Goal: Task Accomplishment & Management: Complete application form

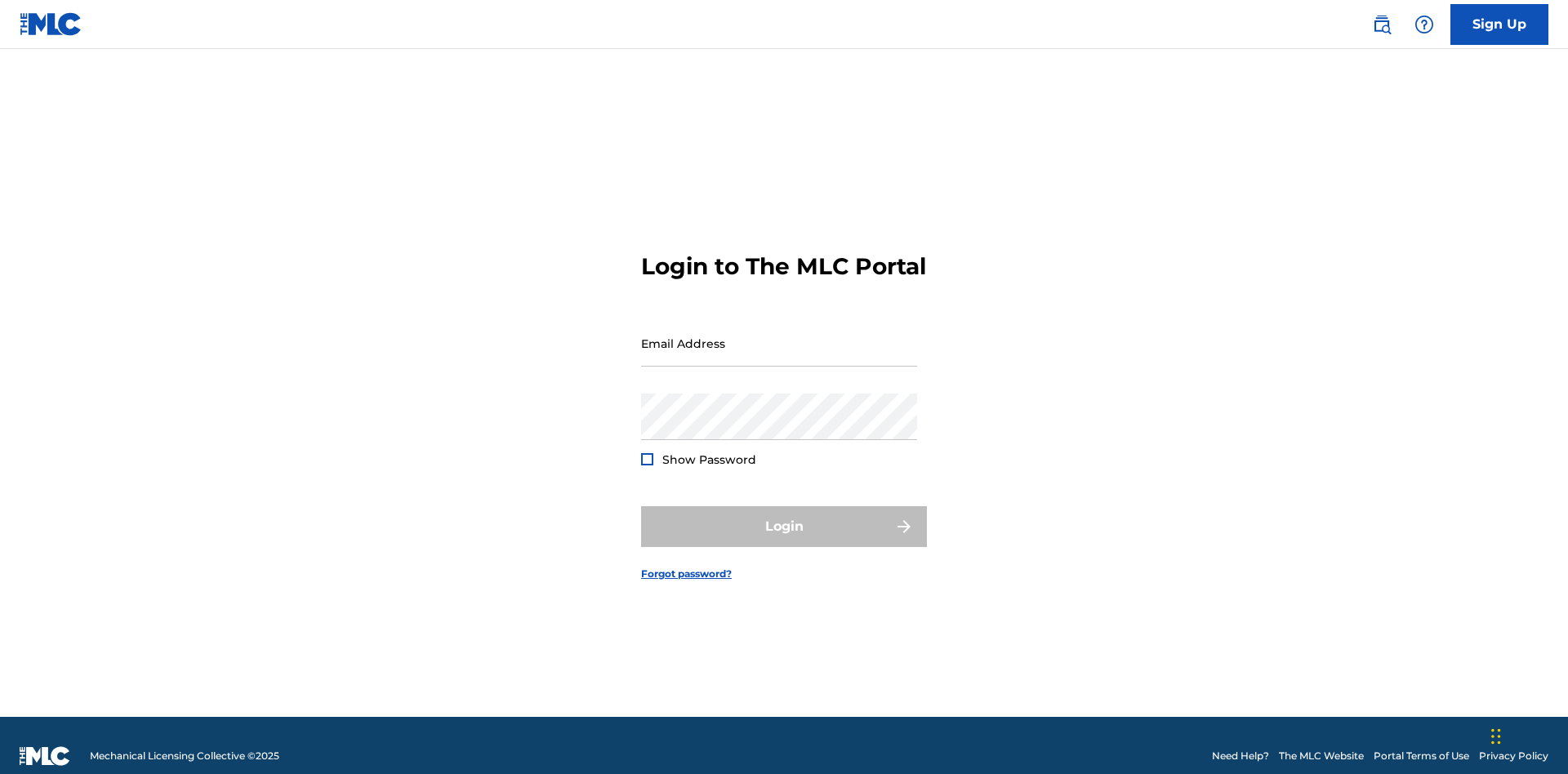
scroll to position [21, 0]
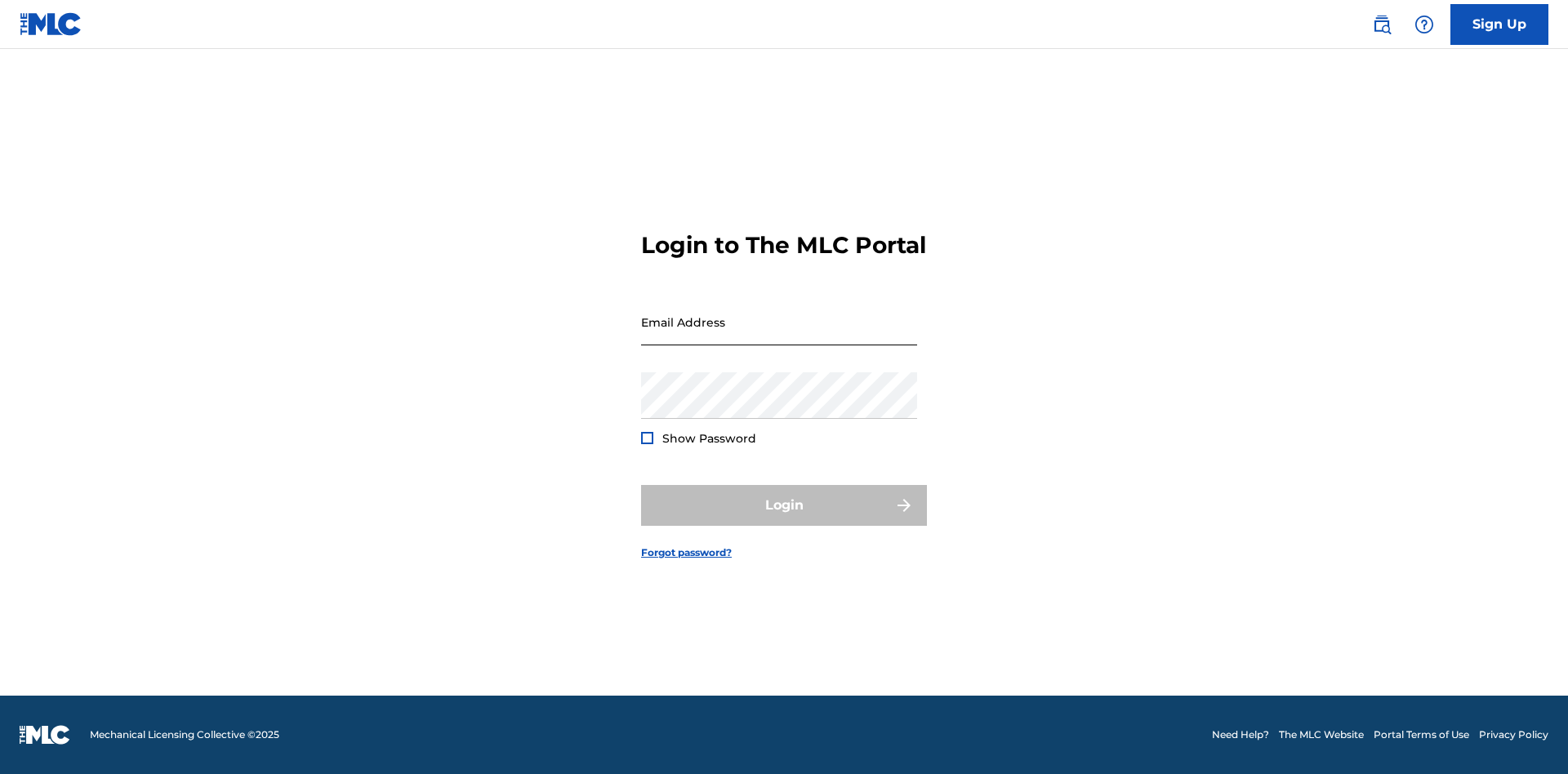
click at [779, 335] on input "Email Address" at bounding box center [779, 322] width 276 height 47
type input "[EMAIL_ADDRESS][DOMAIN_NAME]"
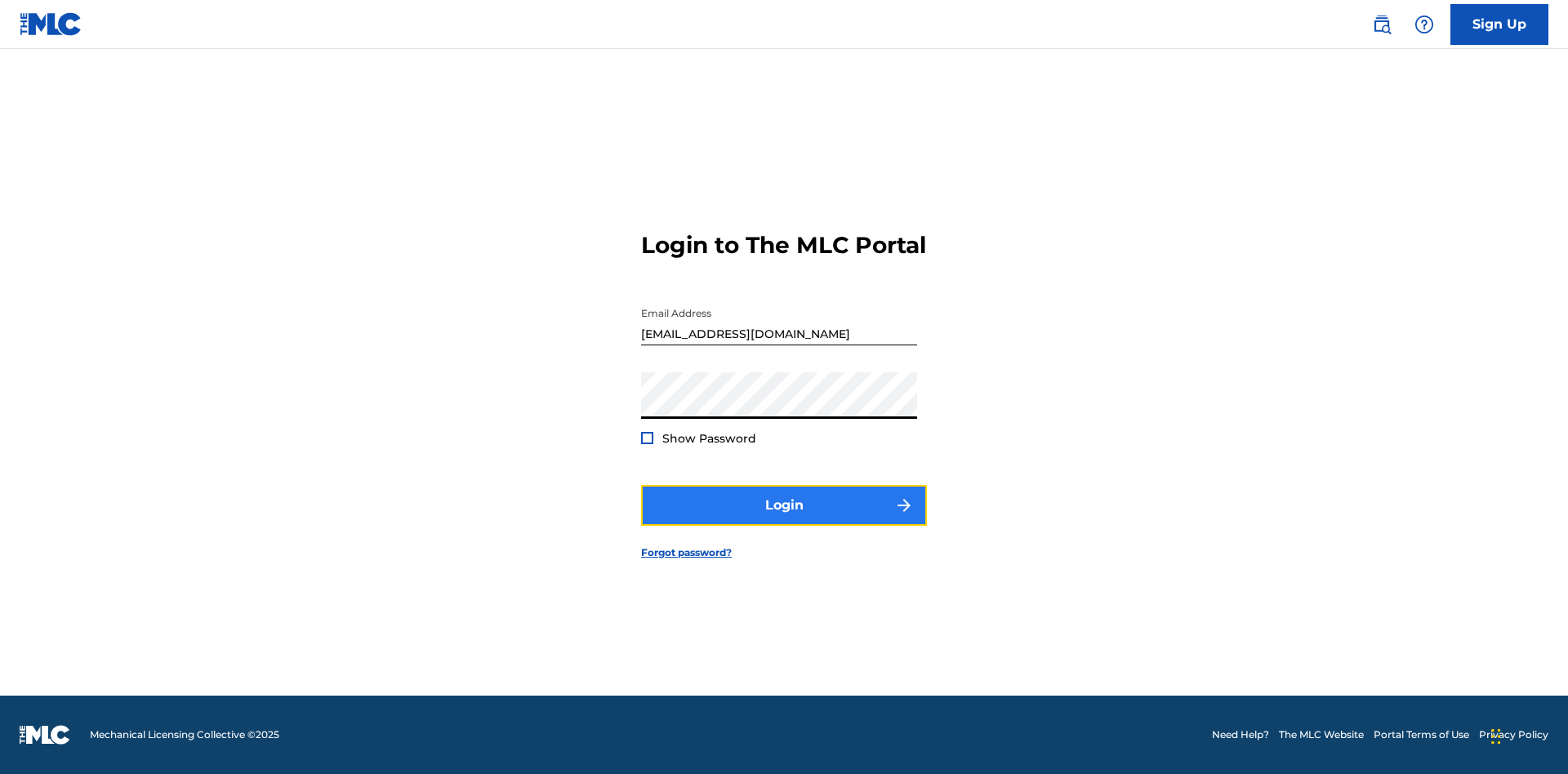
click at [784, 519] on button "Login" at bounding box center [784, 506] width 286 height 41
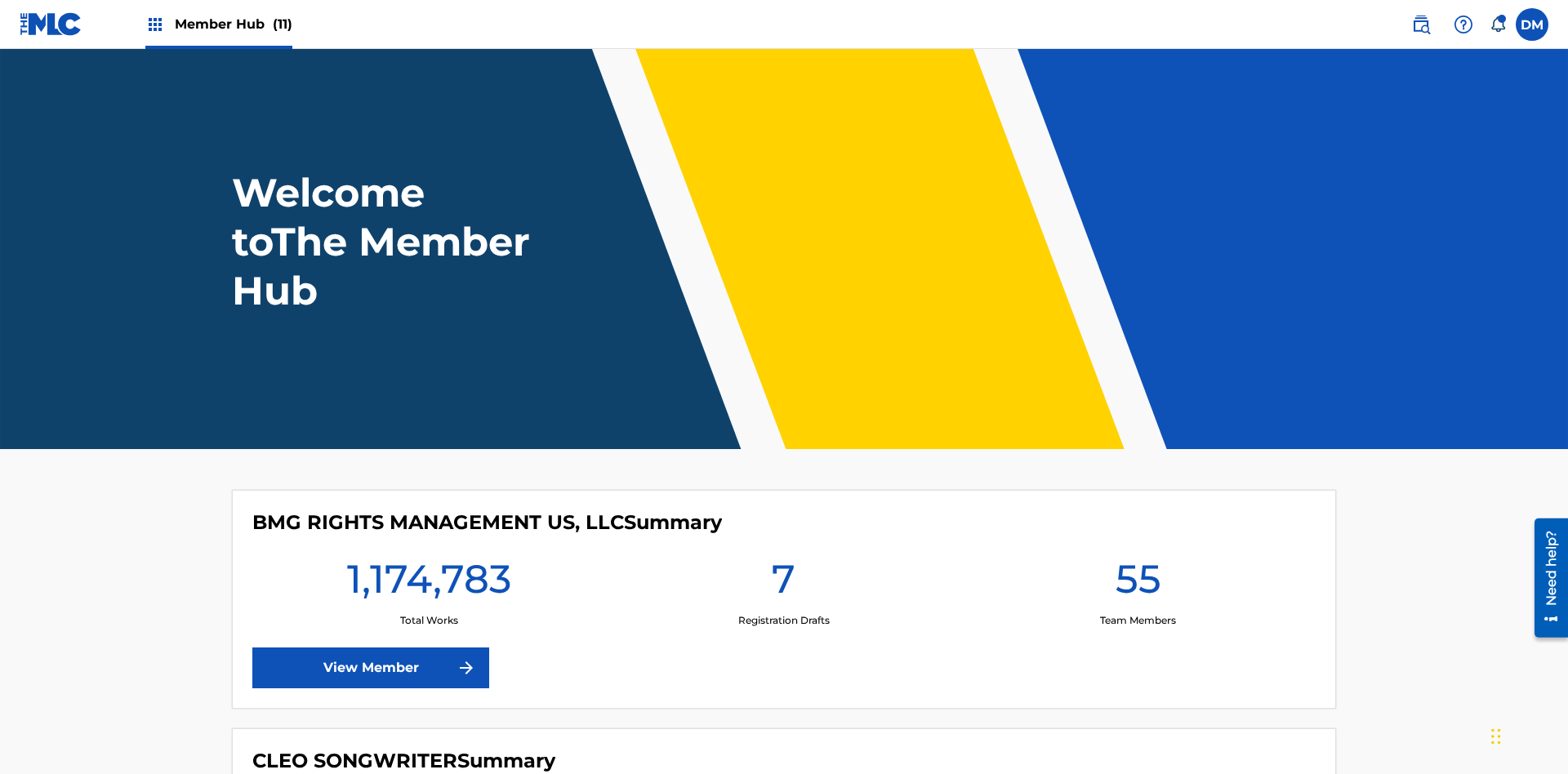
click at [233, 24] on span "Member Hub (11)" at bounding box center [233, 24] width 118 height 19
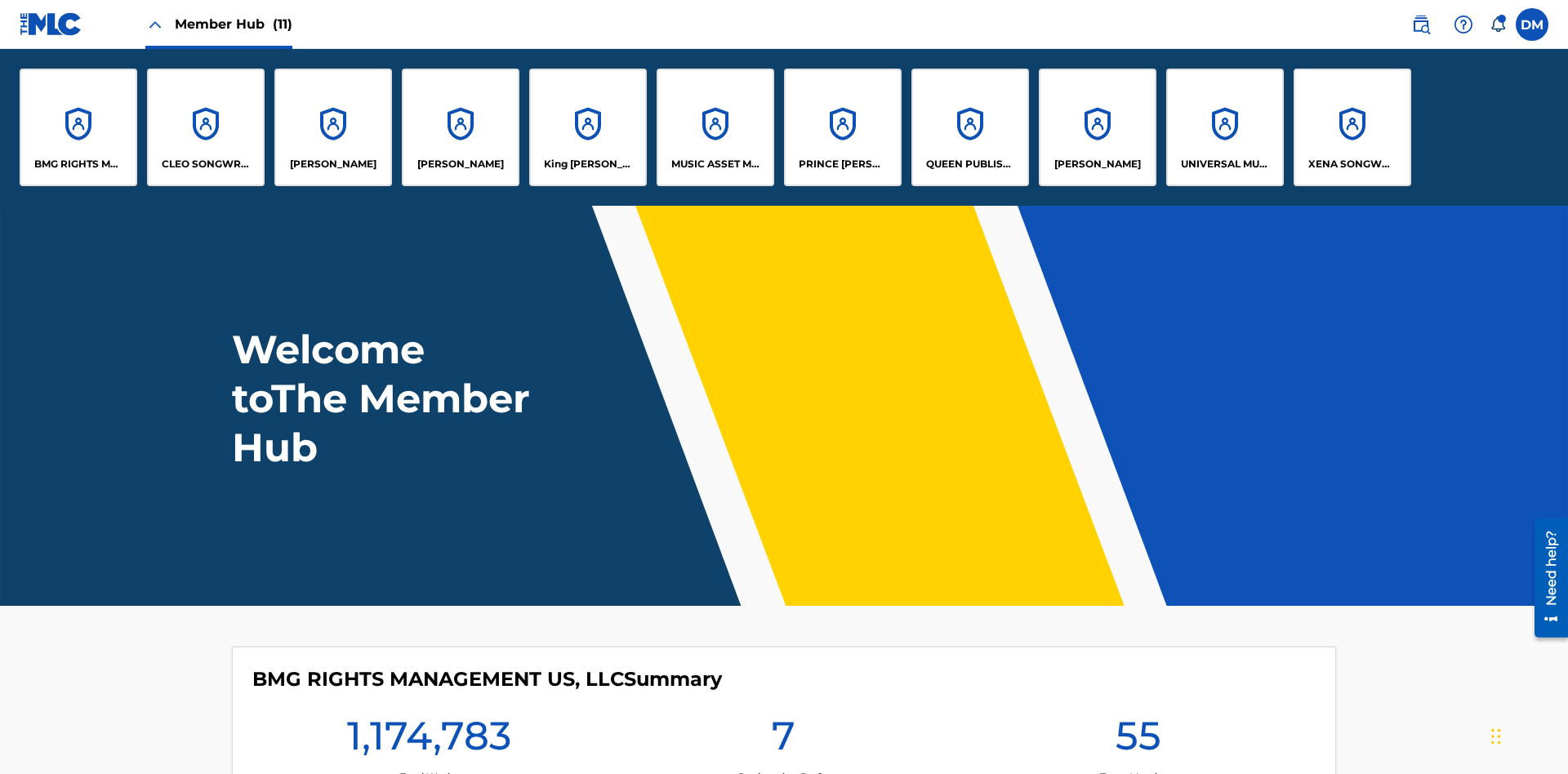
scroll to position [59, 0]
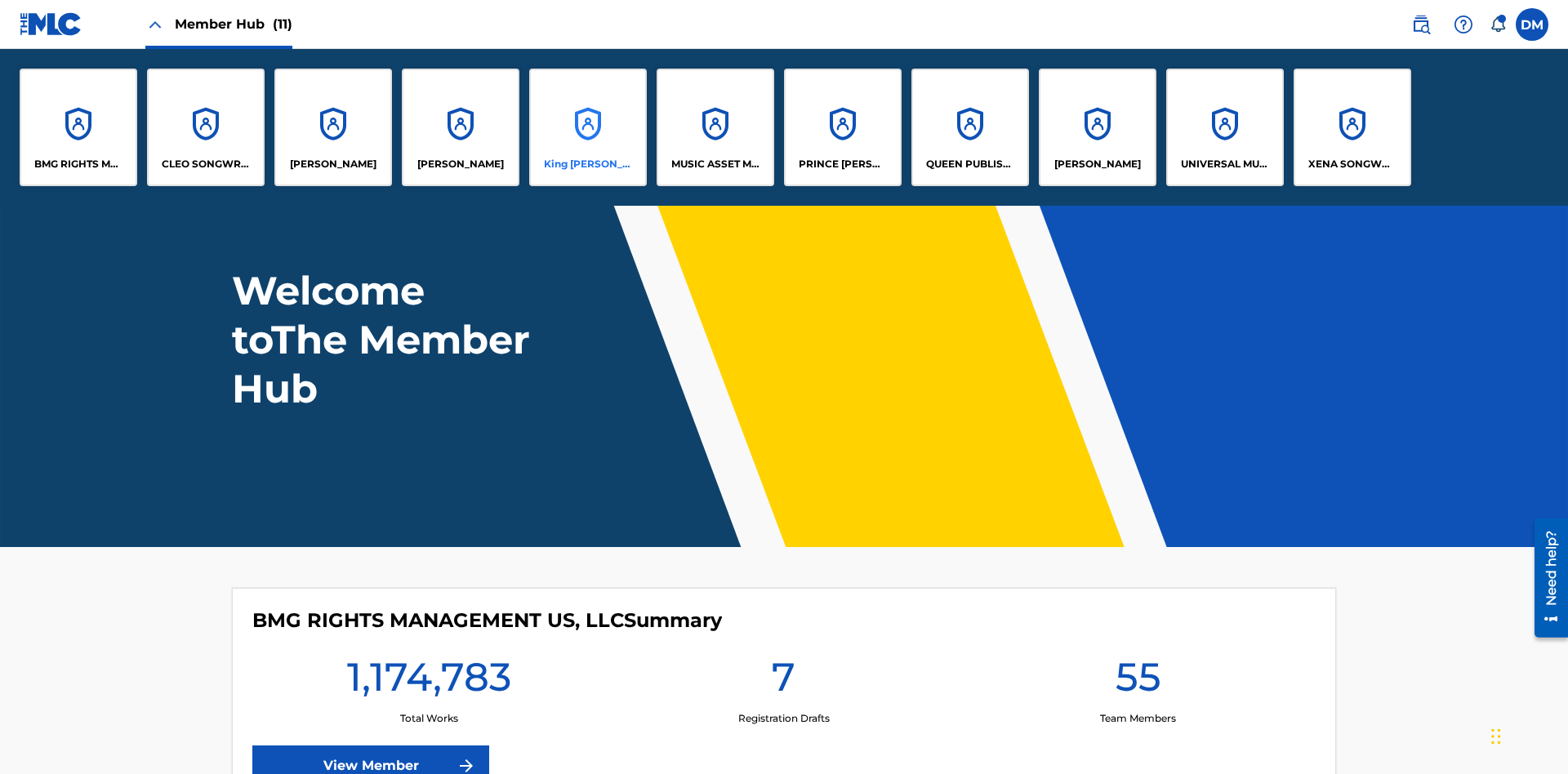
click at [588, 164] on p "King [PERSON_NAME]" at bounding box center [589, 163] width 89 height 14
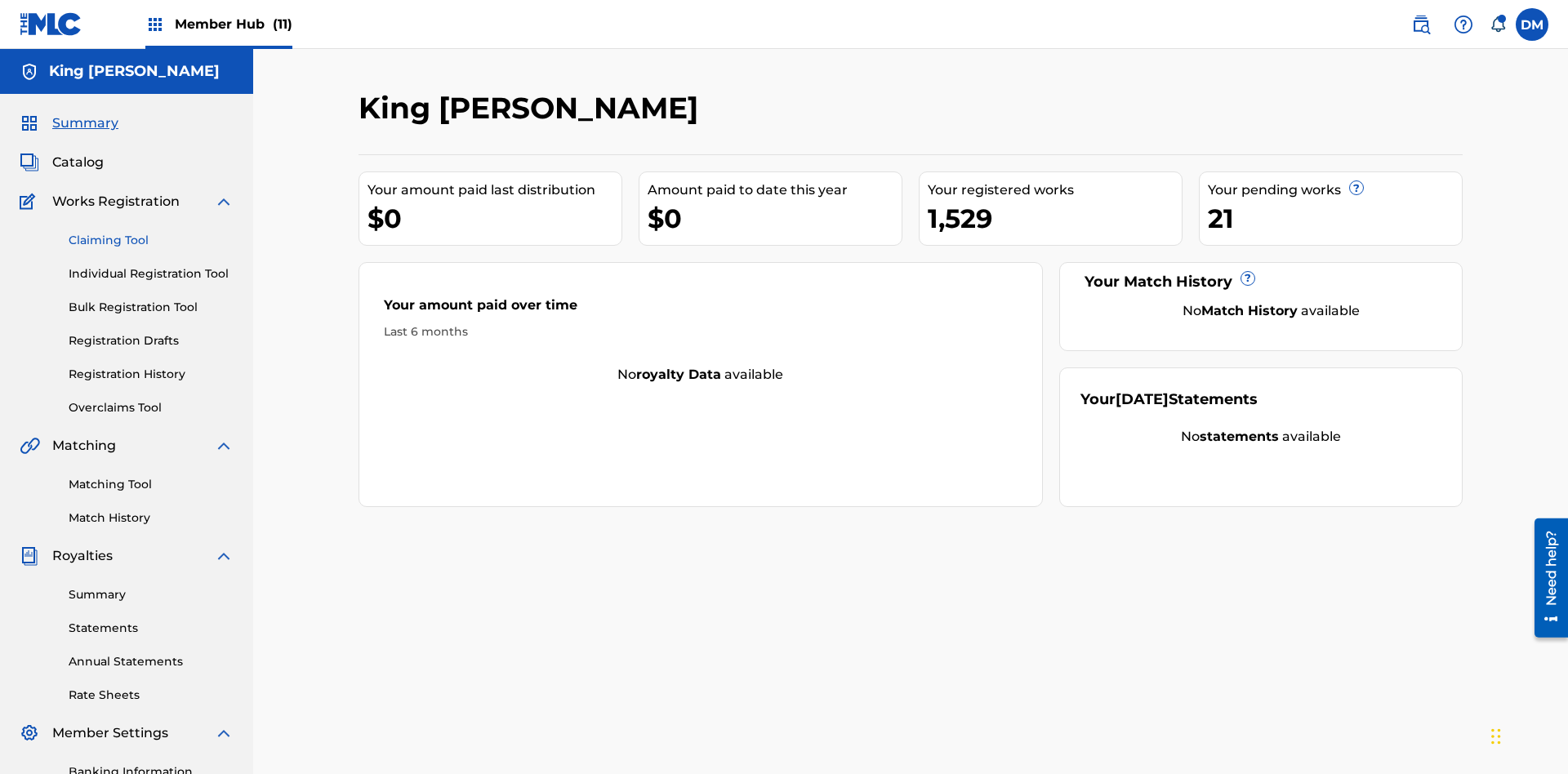
click at [151, 232] on link "Claiming Tool" at bounding box center [152, 240] width 165 height 17
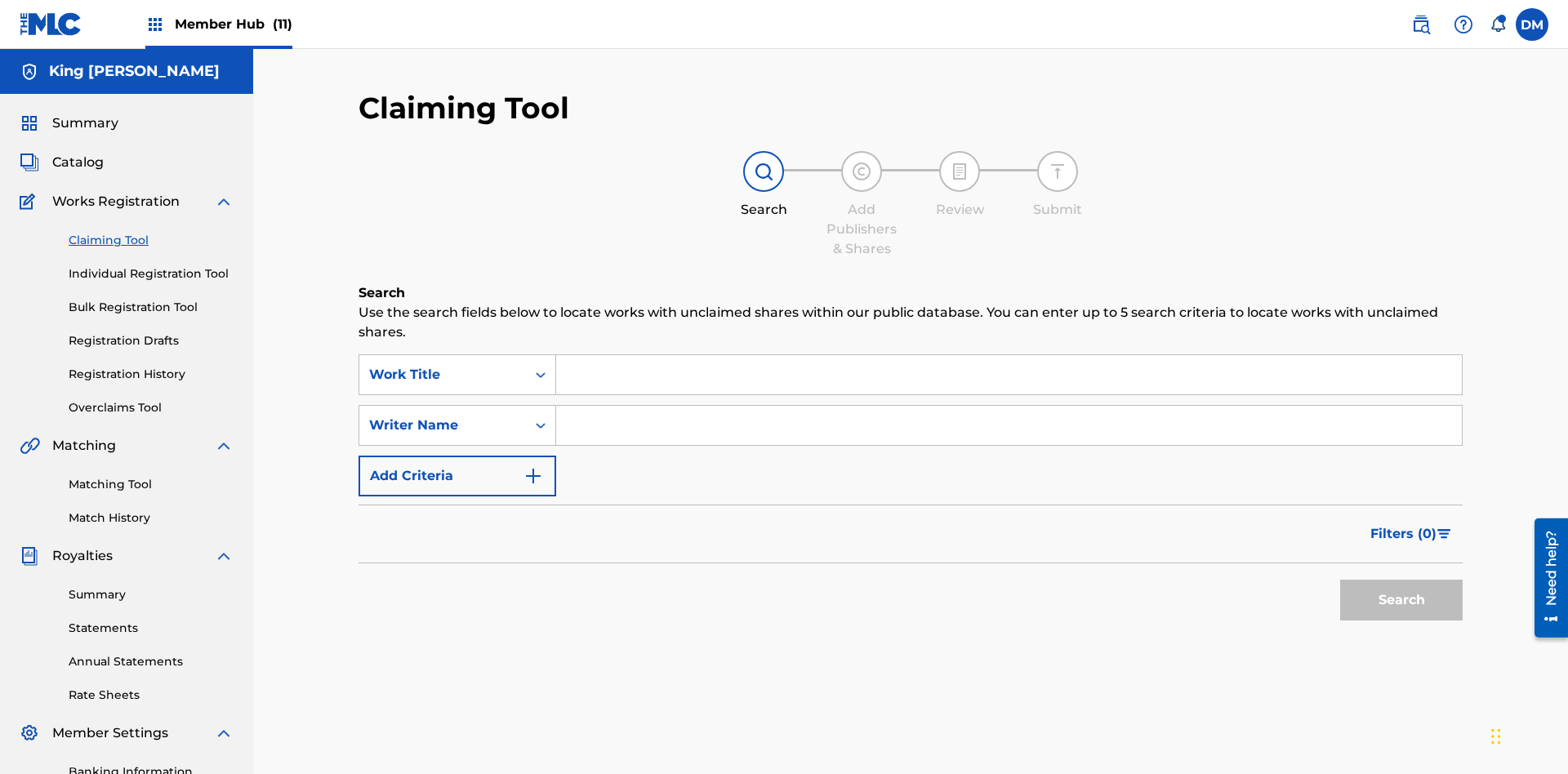
click at [443, 416] on div "Writer Name" at bounding box center [442, 425] width 147 height 20
click at [1008, 355] on input "Search Form" at bounding box center [1009, 375] width 906 height 39
click at [1008, 406] on input "Search Form" at bounding box center [1009, 426] width 906 height 39
click at [1402, 580] on button "Search" at bounding box center [1402, 600] width 123 height 41
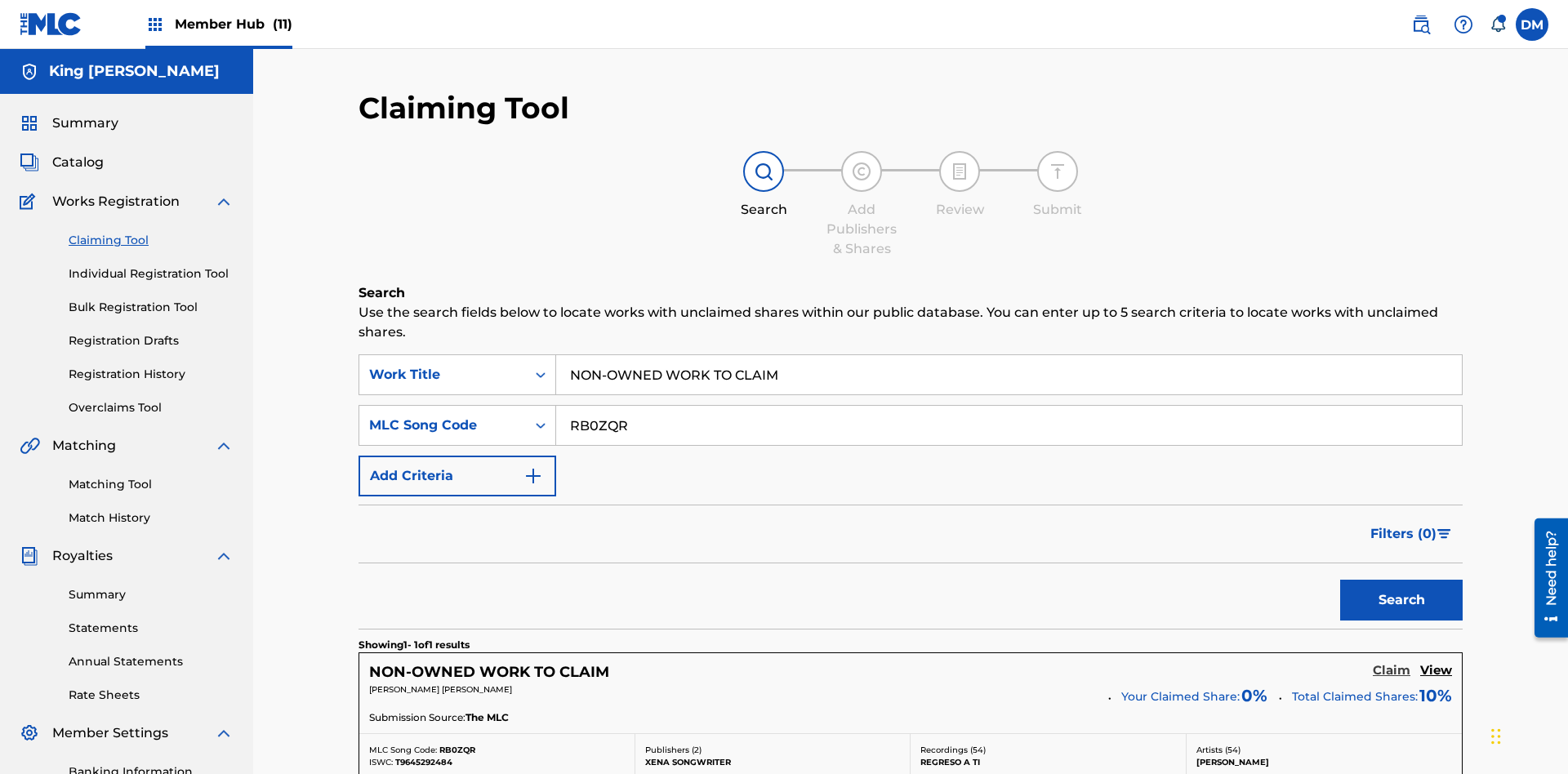
click at [1392, 663] on h5 "Claim" at bounding box center [1392, 671] width 37 height 15
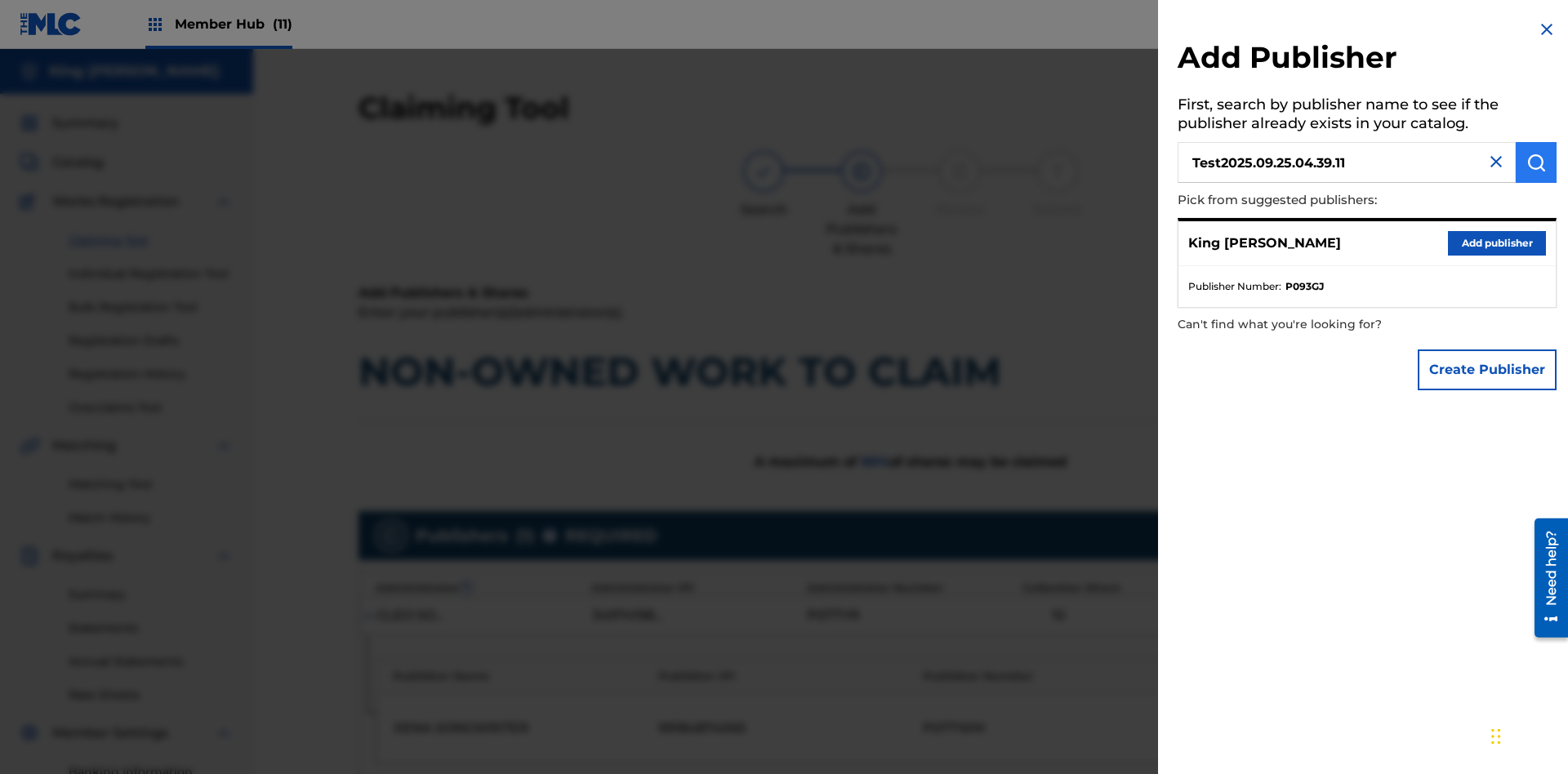
type input "Test2025.09.25.04.39.11"
click at [1536, 163] on img "submit" at bounding box center [1536, 162] width 20 height 20
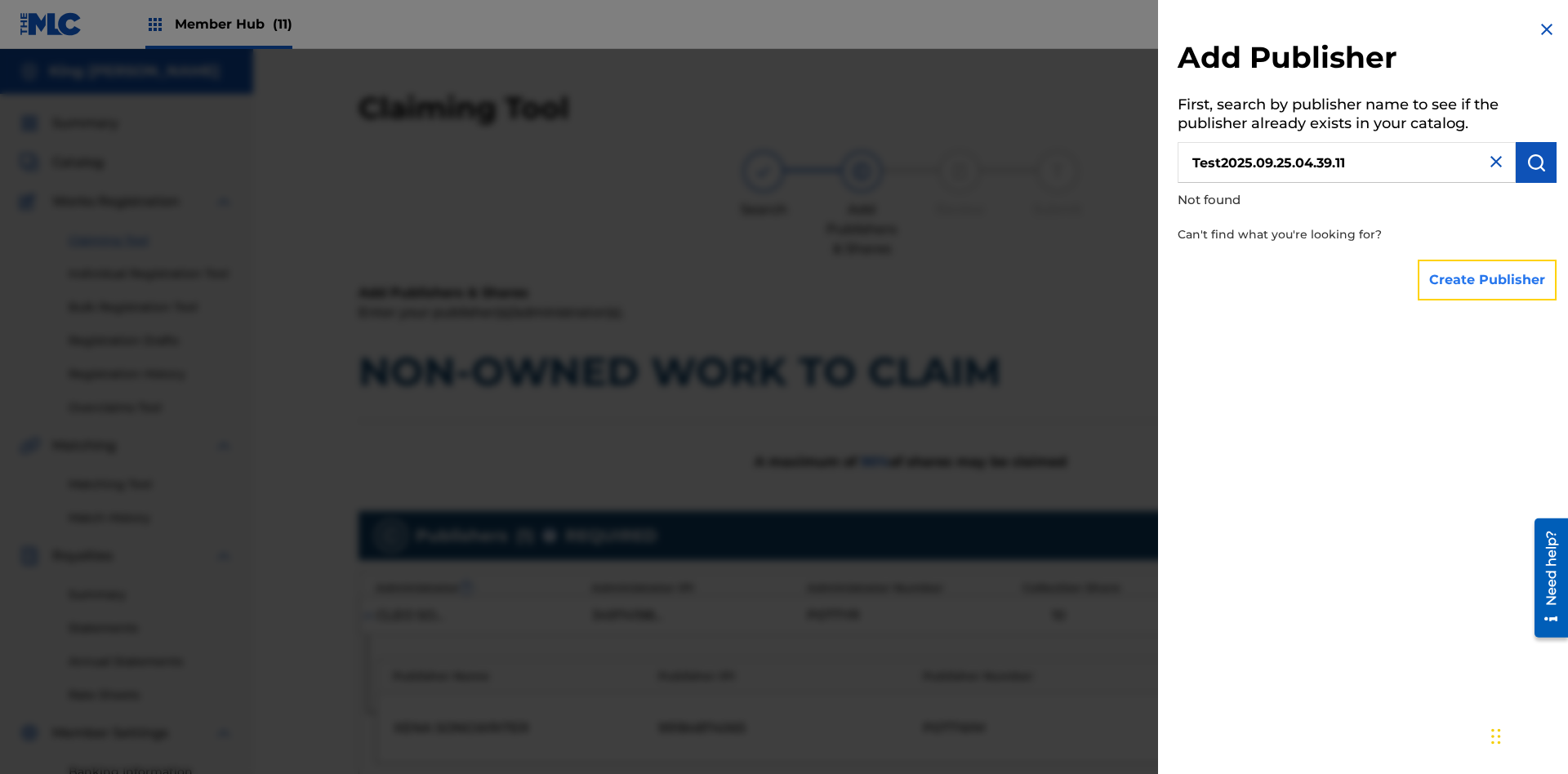
click at [1488, 279] on button "Create Publisher" at bounding box center [1487, 280] width 139 height 41
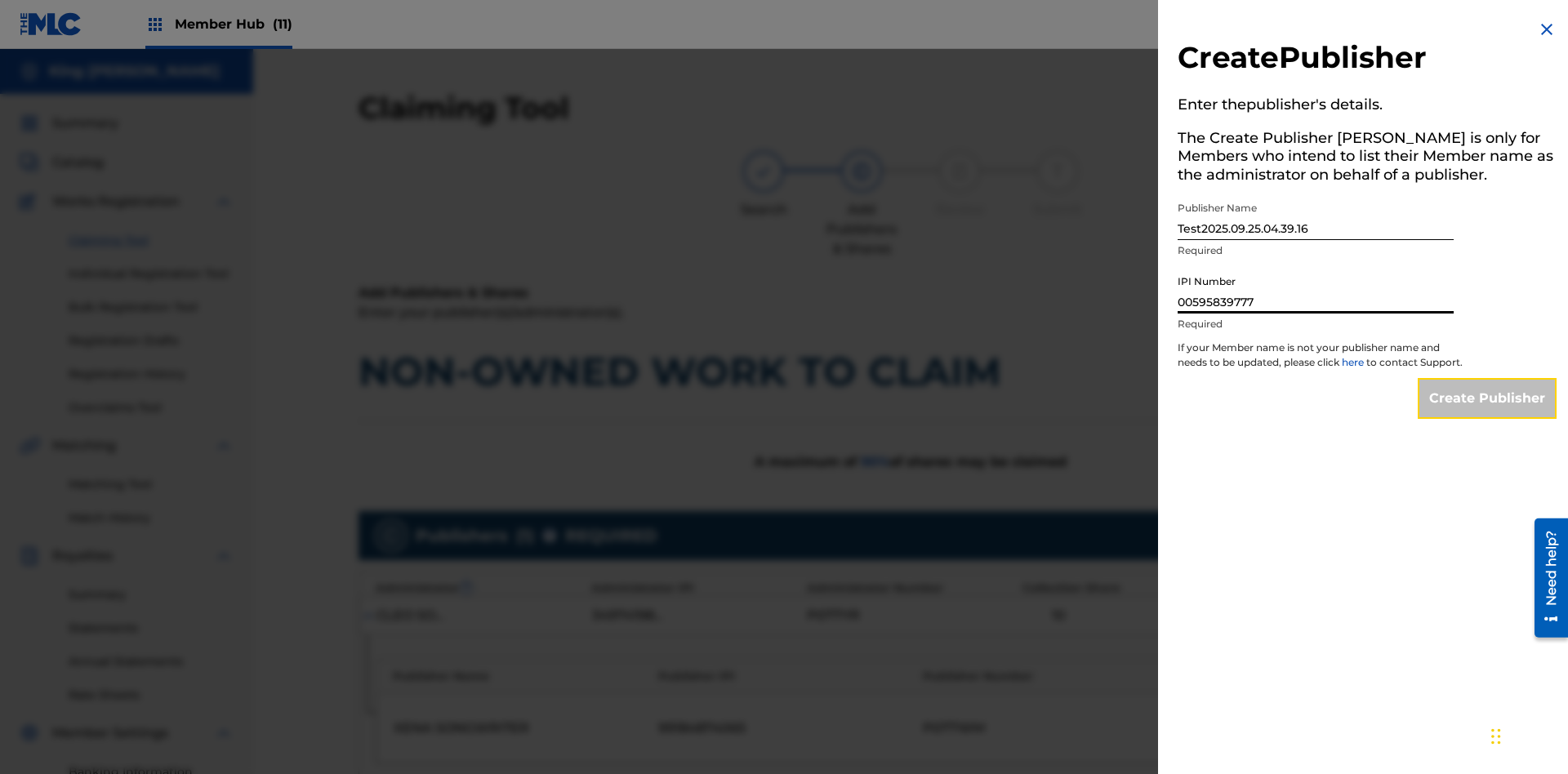
click at [1488, 413] on input "Create Publisher" at bounding box center [1487, 398] width 139 height 41
click at [1488, 378] on input "Create Publisher" at bounding box center [1487, 398] width 139 height 41
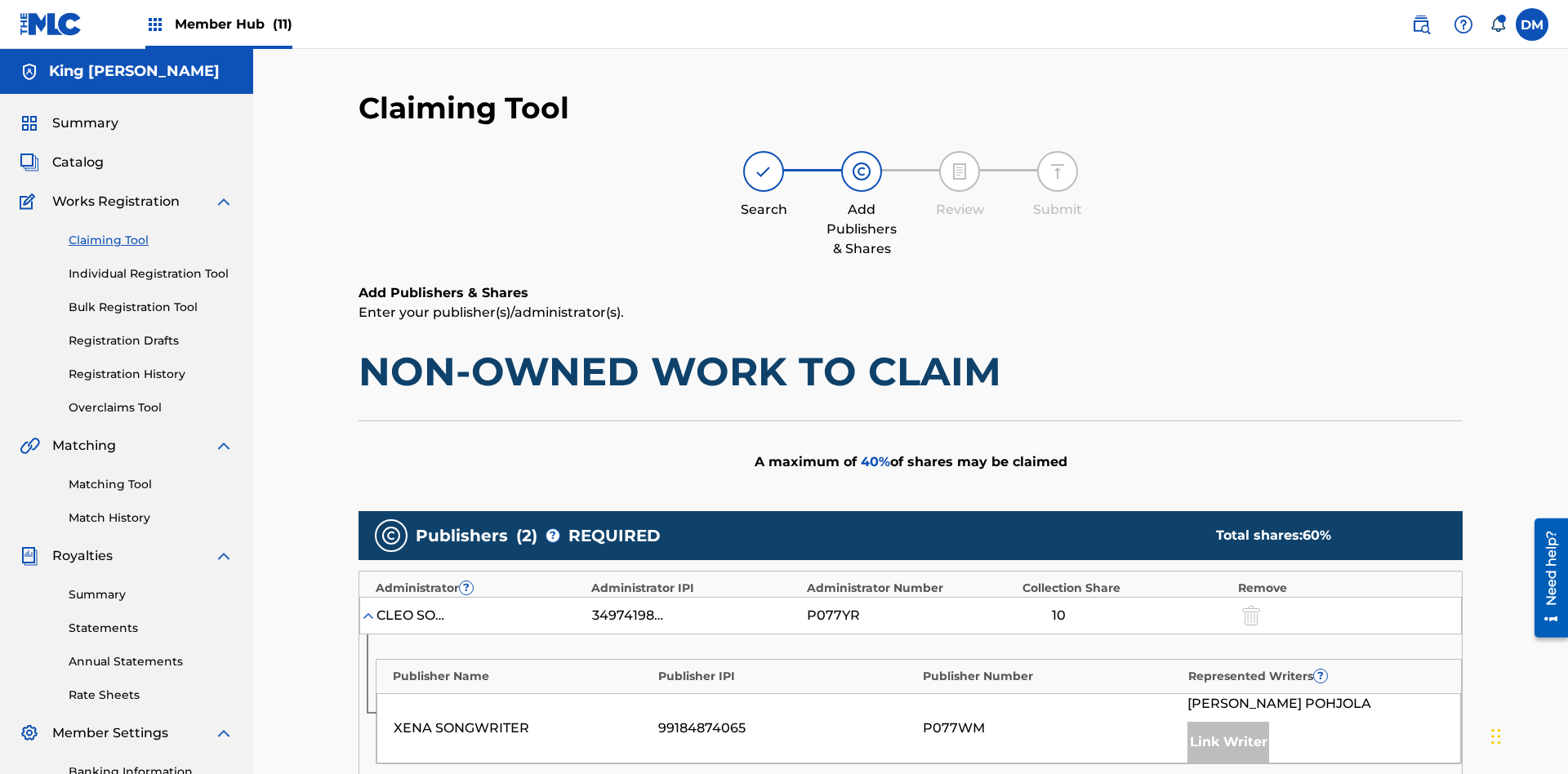
type input "50"
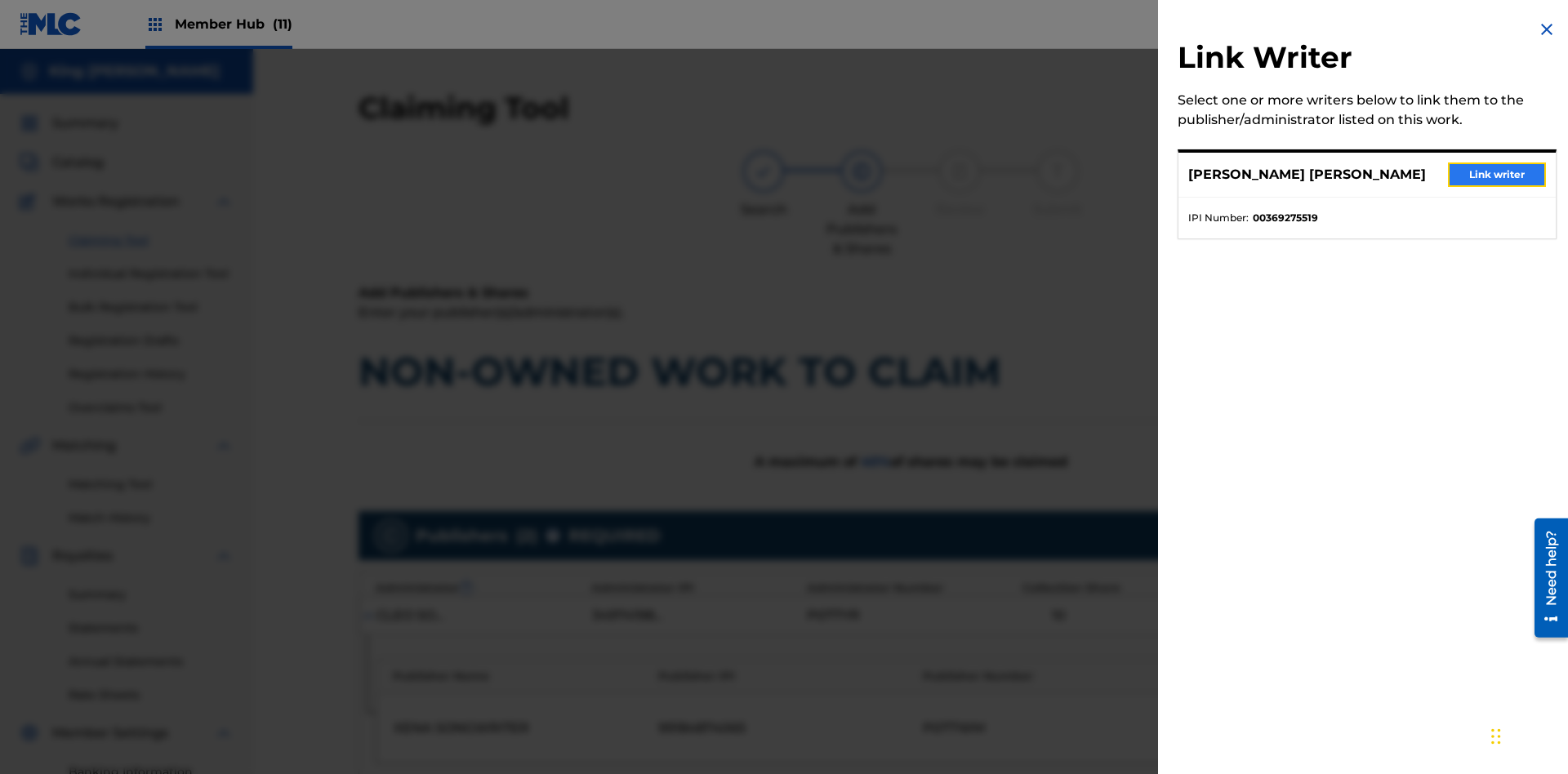
click at [1497, 175] on button "Link writer" at bounding box center [1496, 175] width 98 height 25
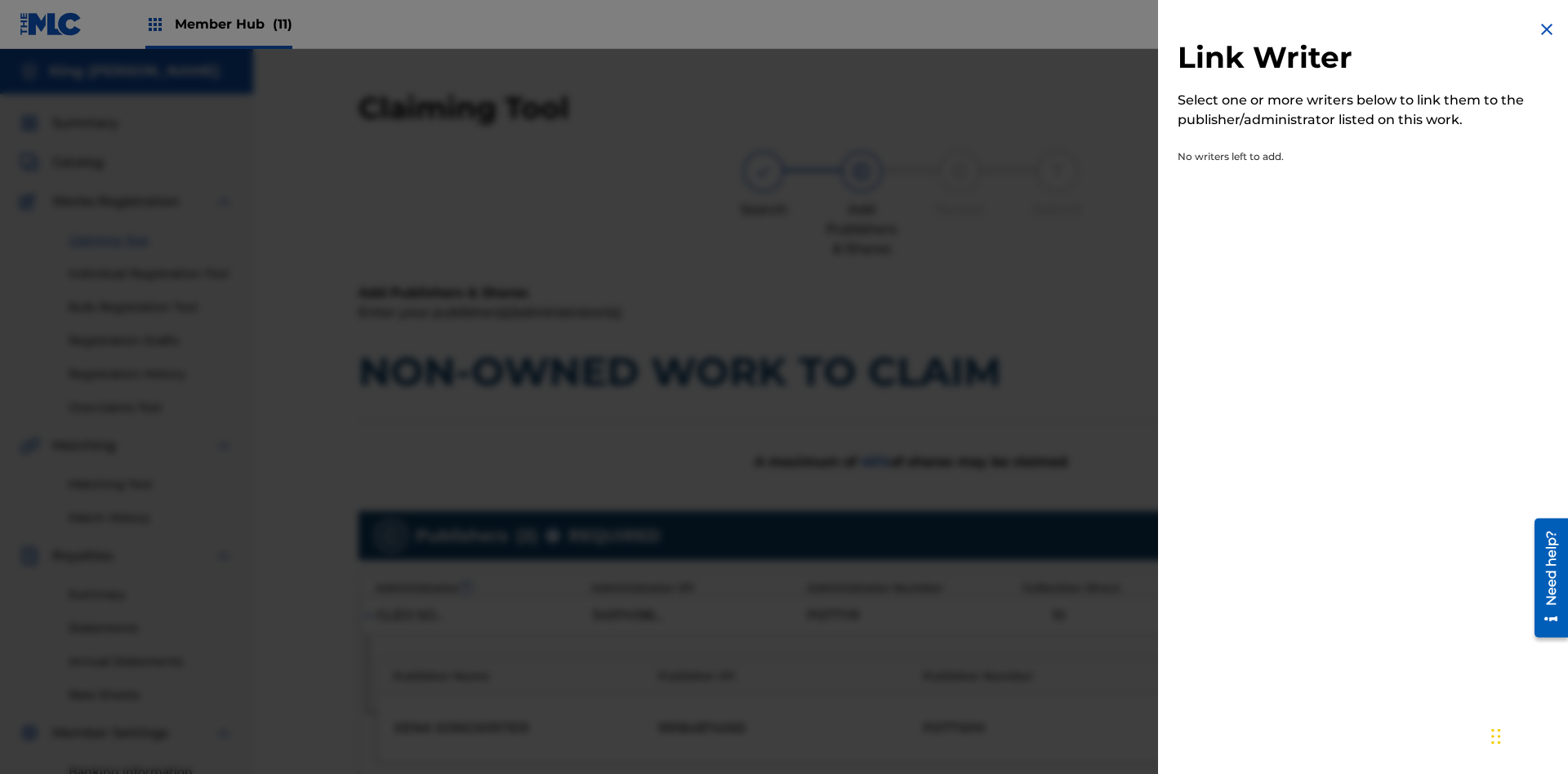
click at [1547, 30] on img at bounding box center [1547, 29] width 20 height 20
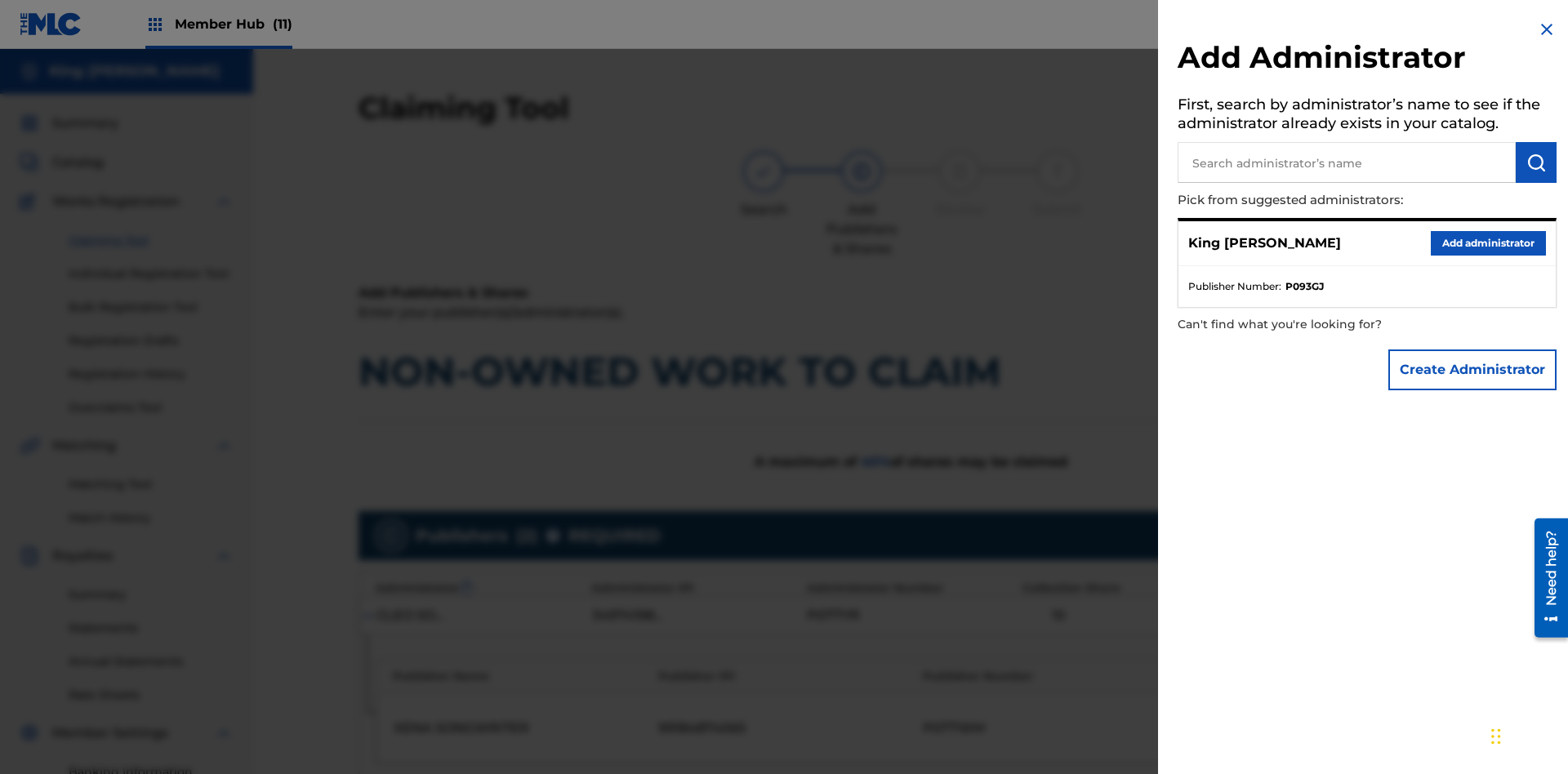
click at [1347, 163] on input "text" at bounding box center [1347, 163] width 338 height 41
type input "Test2025.09.25.04.39.42"
click at [1536, 163] on img "submit" at bounding box center [1536, 162] width 20 height 20
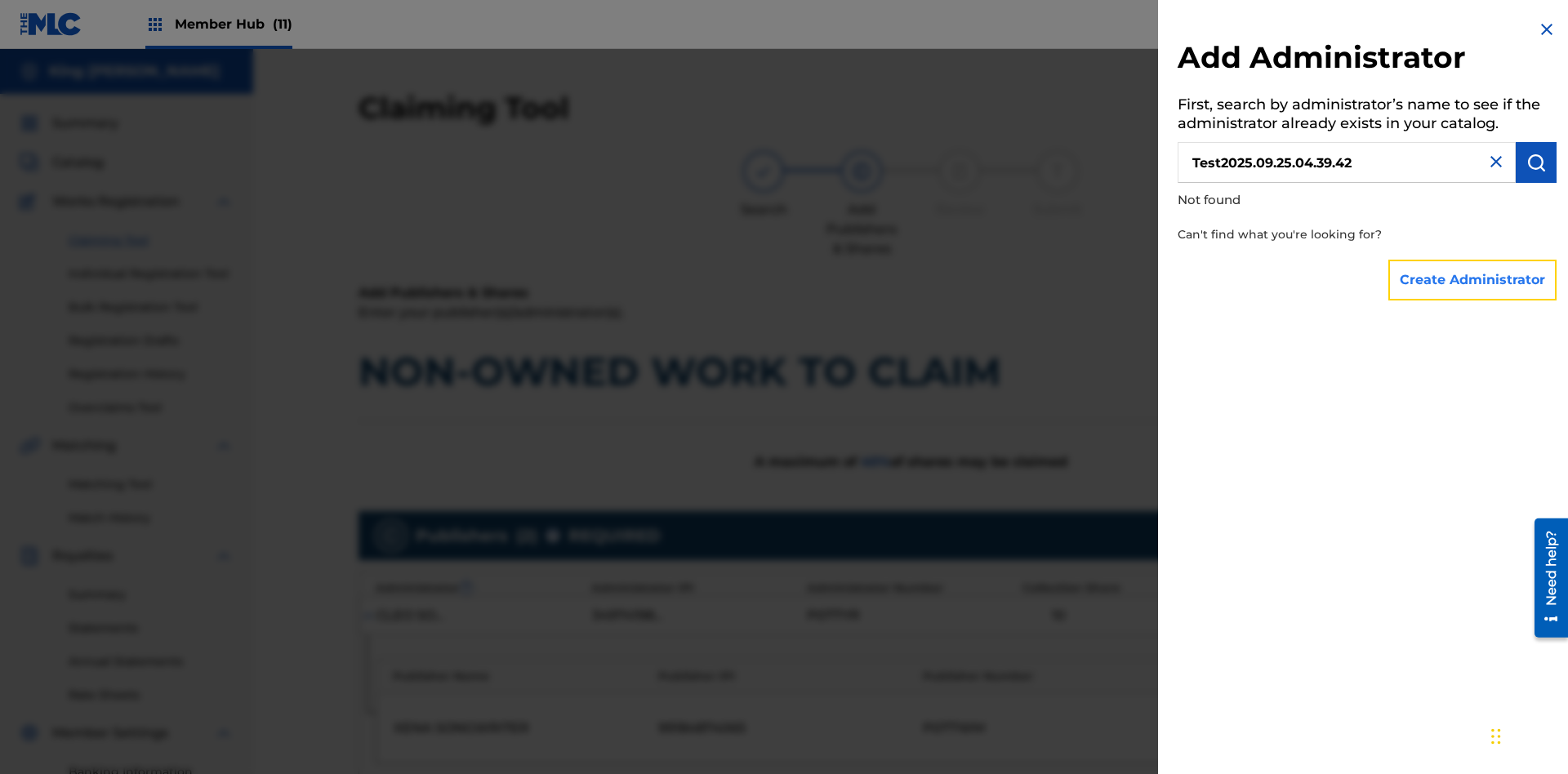
click at [1473, 279] on button "Create Administrator" at bounding box center [1473, 280] width 169 height 41
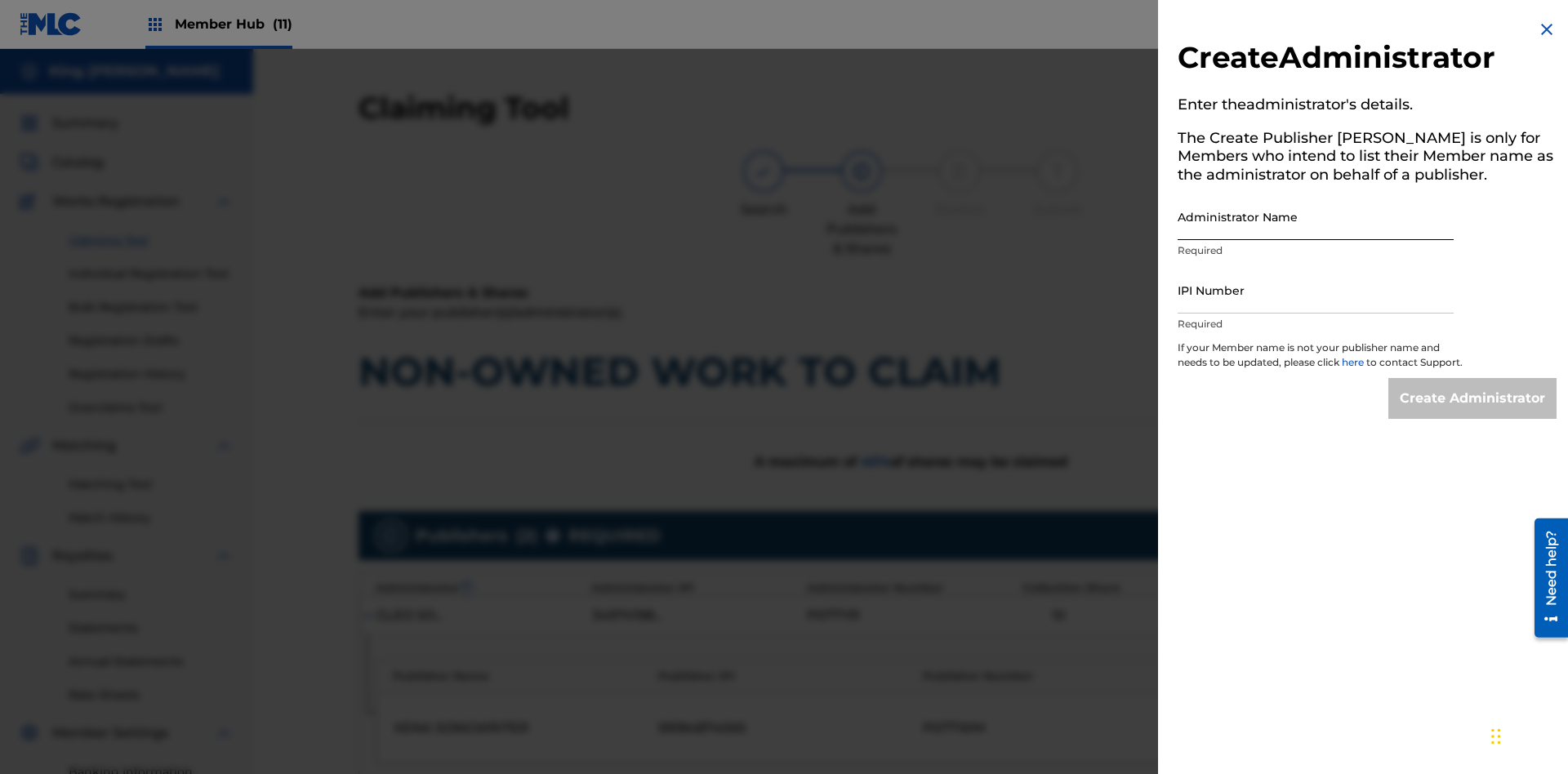
click at [1316, 216] on input "Administrator Name" at bounding box center [1316, 216] width 276 height 47
type input "Test2025.09.25.04.39.48"
click at [1316, 290] on input "IPI Number" at bounding box center [1316, 290] width 276 height 47
type input "00595839777"
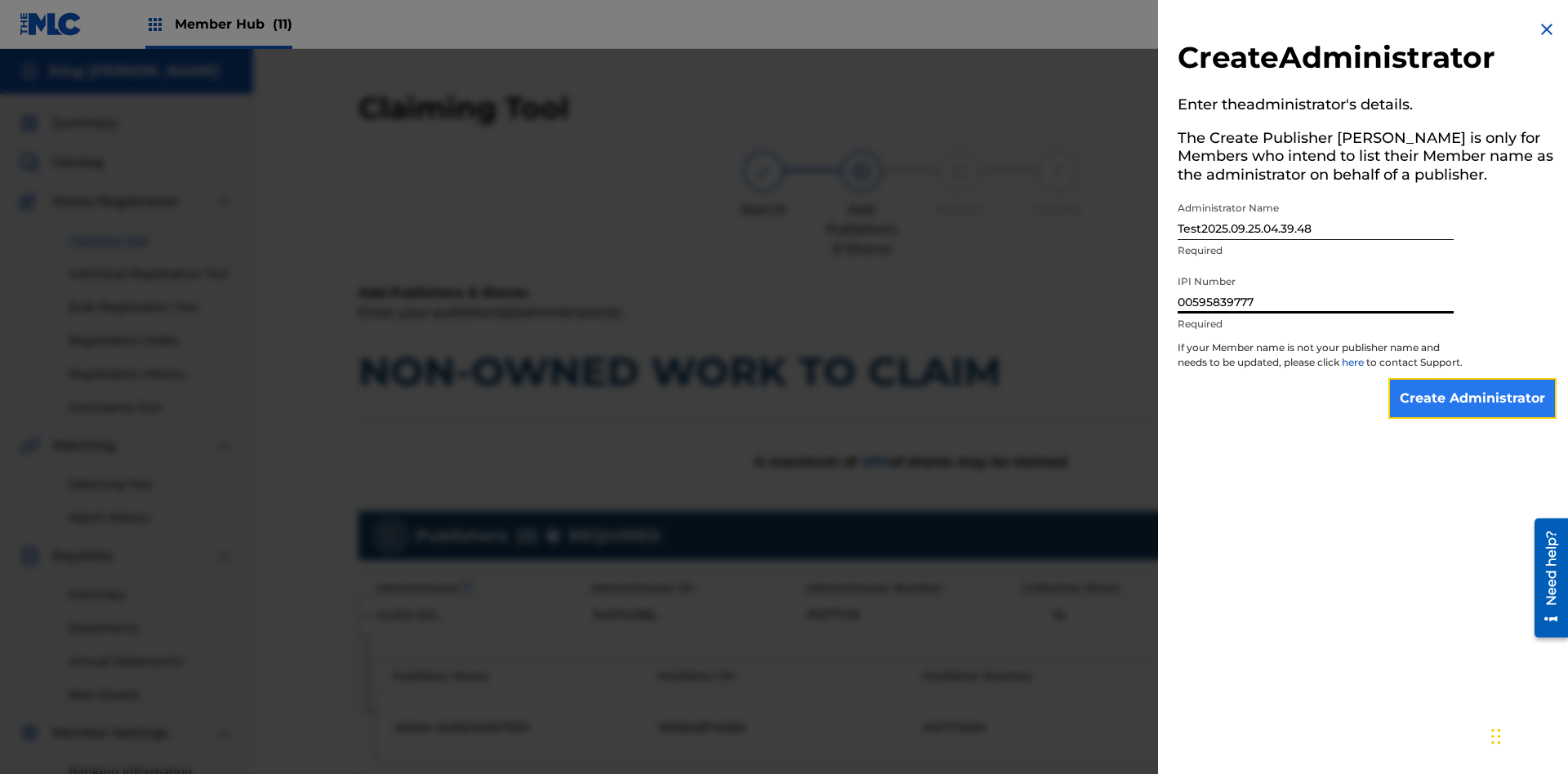
click at [1473, 413] on input "Create Administrator" at bounding box center [1473, 398] width 169 height 41
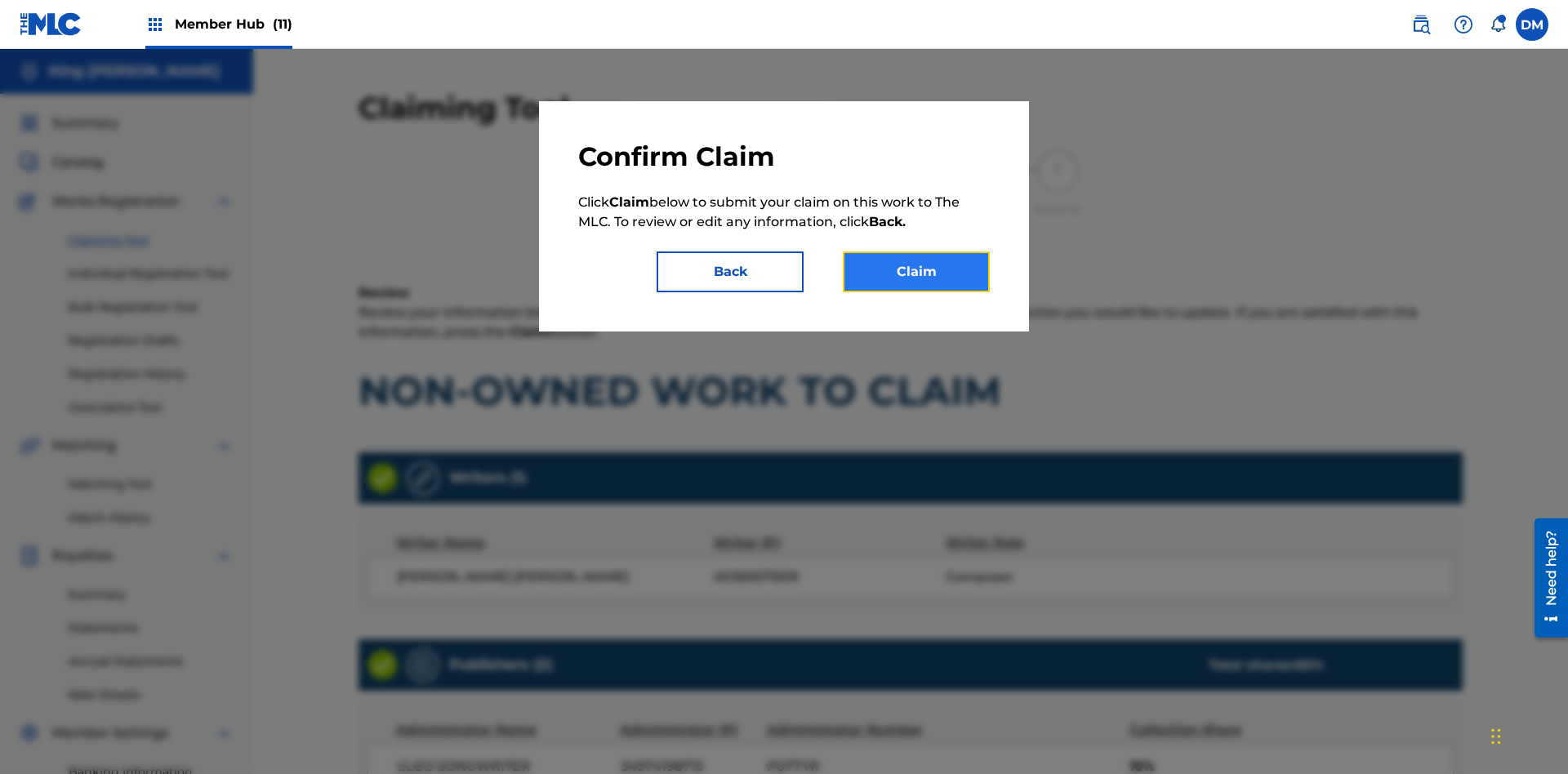
click at [916, 272] on button "Claim" at bounding box center [916, 272] width 147 height 41
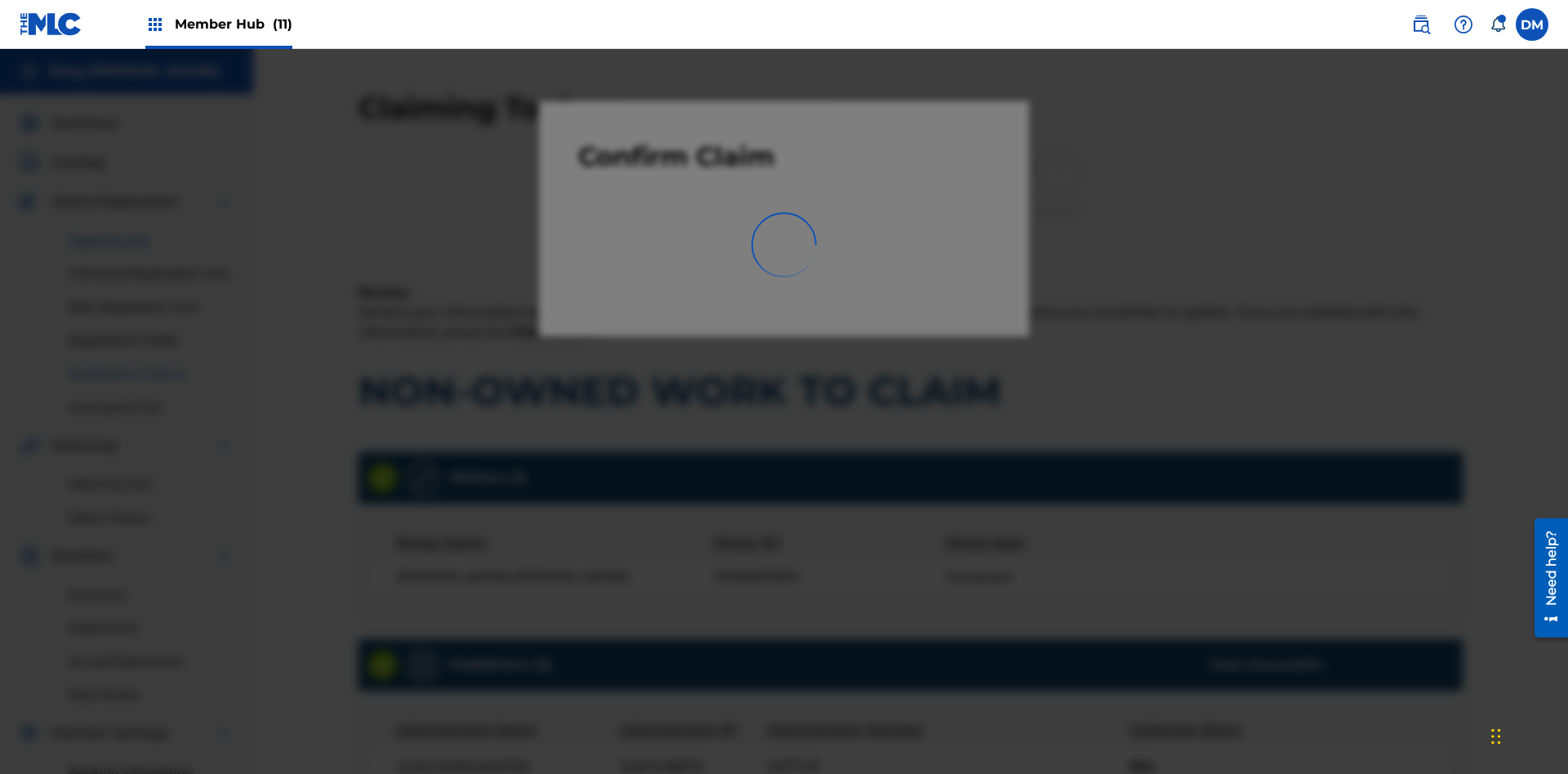
click at [151, 366] on link "Registration History" at bounding box center [152, 375] width 165 height 17
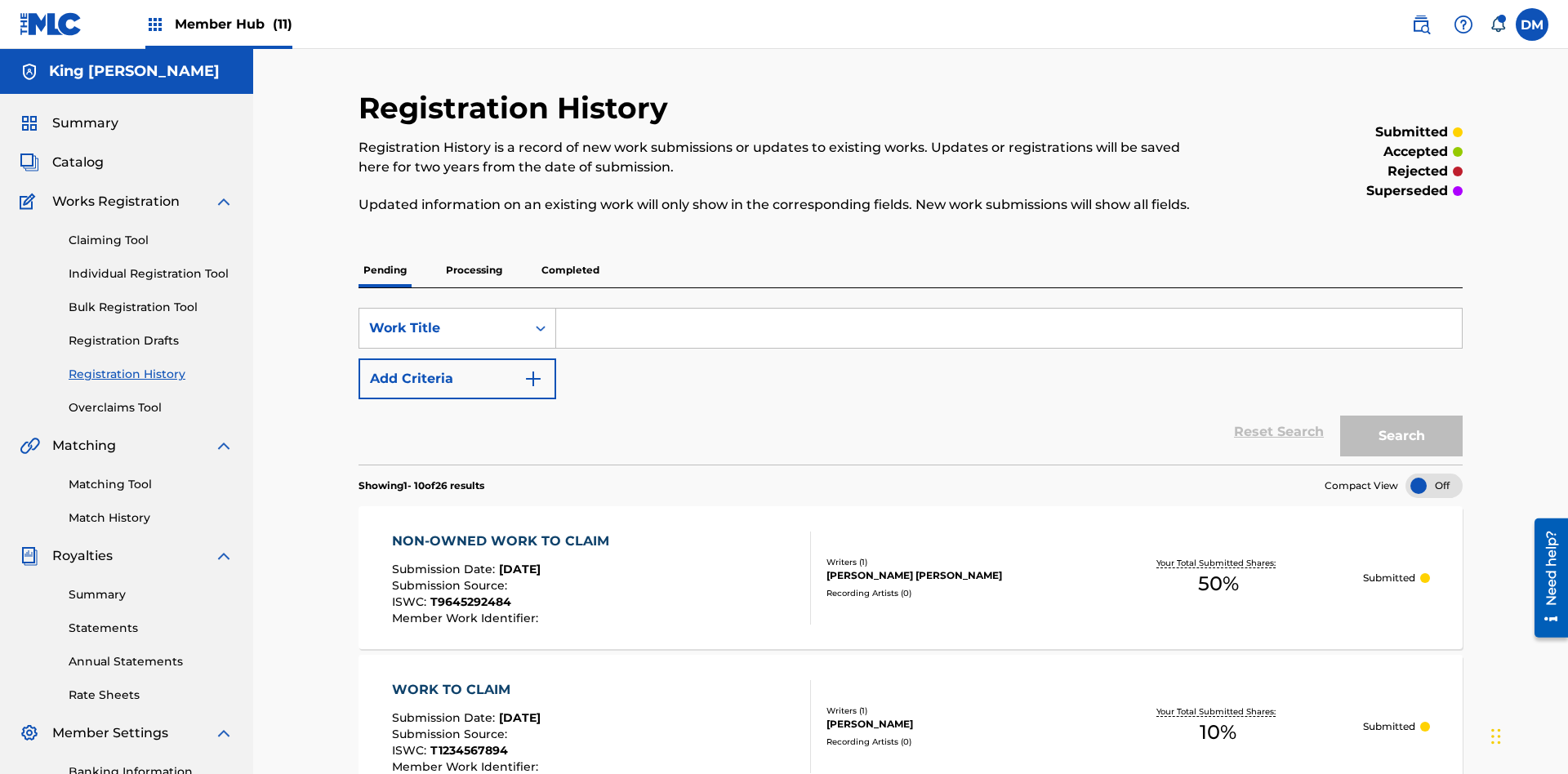
click at [1008, 309] on input "Search Form" at bounding box center [1009, 329] width 906 height 39
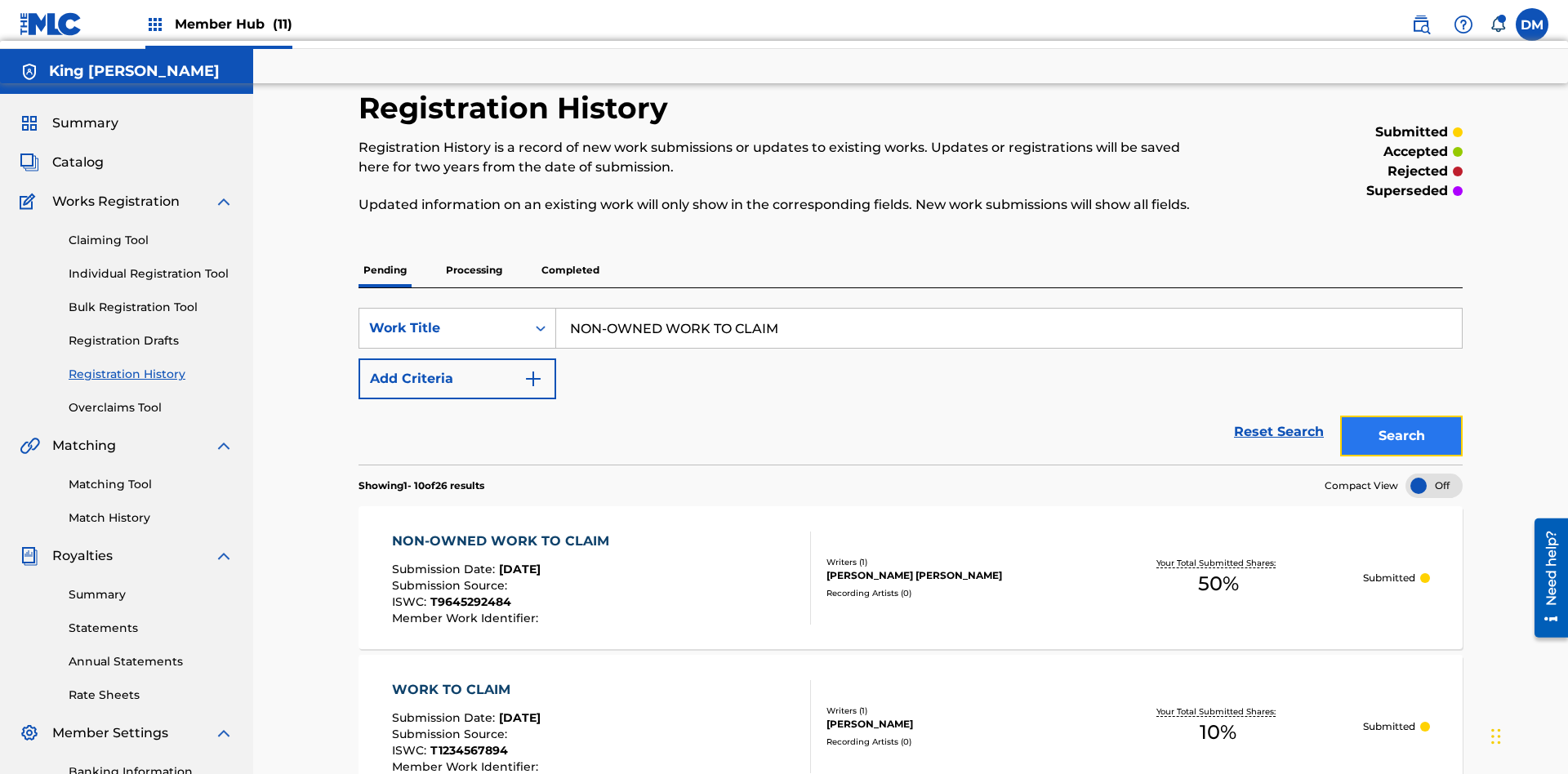
click at [1402, 416] on button "Search" at bounding box center [1402, 436] width 123 height 41
